Goal: Browse casually

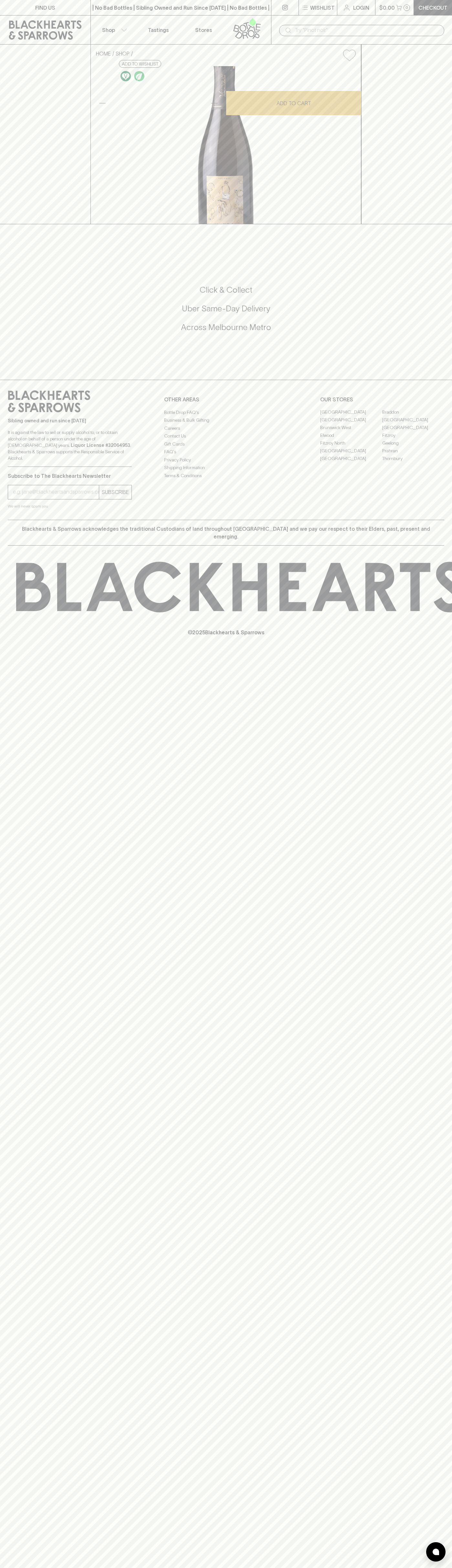
click at [401, 0] on button "$0.00 0" at bounding box center [394, 7] width 38 height 15
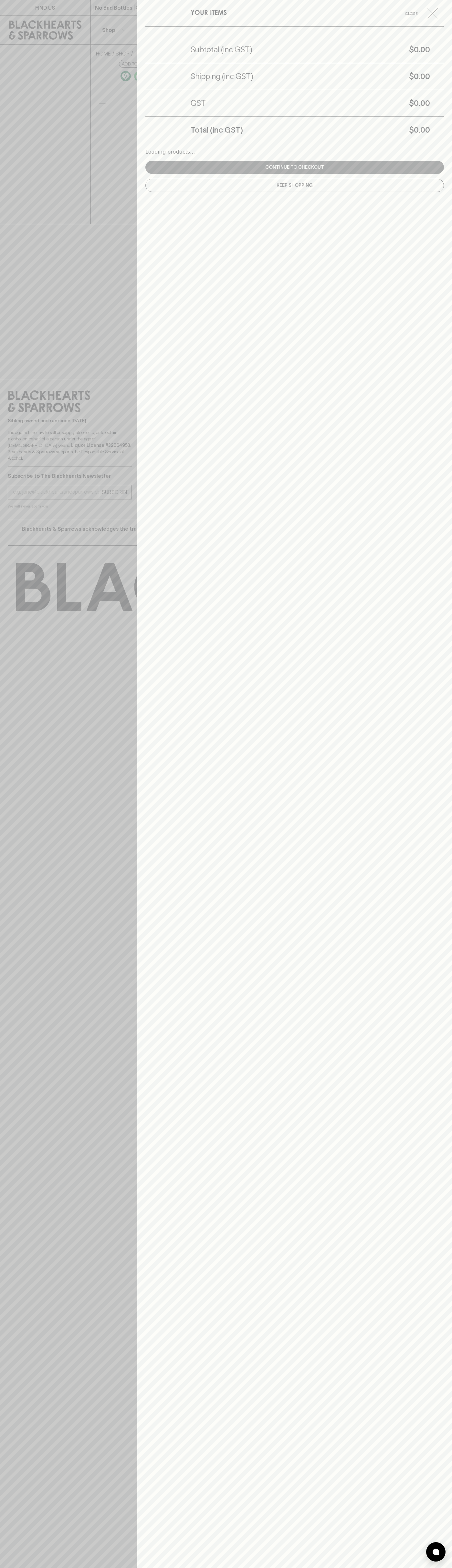
click at [446, 572] on div "YOUR ITEMS Close Subtotal (inc GST) $0.00 Shipping (inc GST) $0.00 GST $0.00 To…" at bounding box center [294, 784] width 314 height 1568
click at [98, 1567] on html "FIND US | No Bad Bottles | Sibling Owned and Run Since [DATE] | No Bad Bottles …" at bounding box center [226, 784] width 452 height 1568
click at [4, 982] on div at bounding box center [226, 784] width 452 height 1568
